Goal: Navigation & Orientation: Find specific page/section

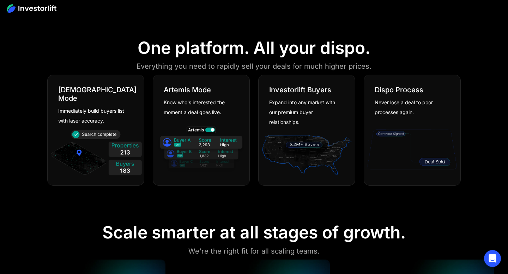
scroll to position [411, 0]
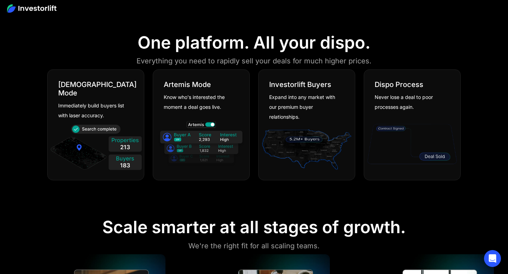
click at [19, 14] on div at bounding box center [254, 8] width 508 height 16
click at [14, 14] on div at bounding box center [254, 8] width 508 height 16
click at [19, 10] on img at bounding box center [31, 8] width 49 height 8
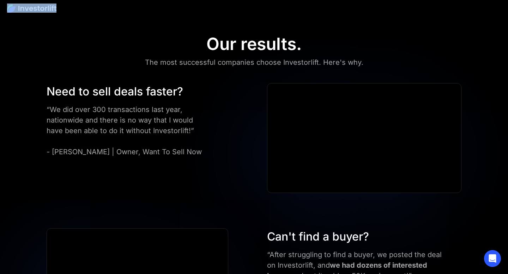
scroll to position [1593, 0]
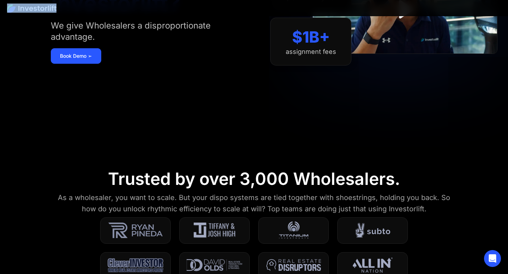
scroll to position [411, 0]
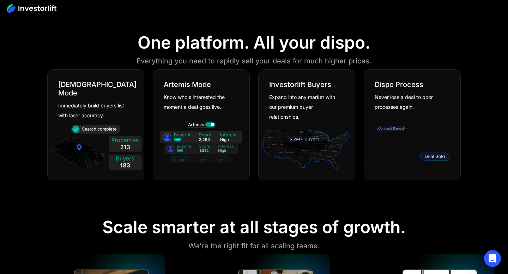
click at [102, 102] on div "Immediately build buyers list with laser accuracy." at bounding box center [93, 111] width 70 height 20
click at [9, 11] on img at bounding box center [31, 8] width 49 height 8
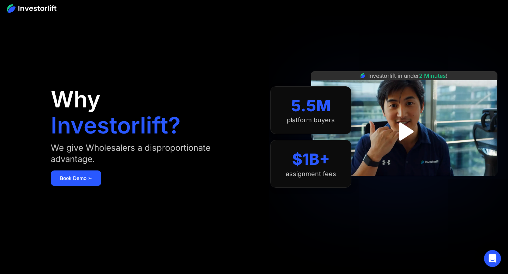
click at [9, 11] on img at bounding box center [31, 8] width 49 height 8
